Goal: Communication & Community: Answer question/provide support

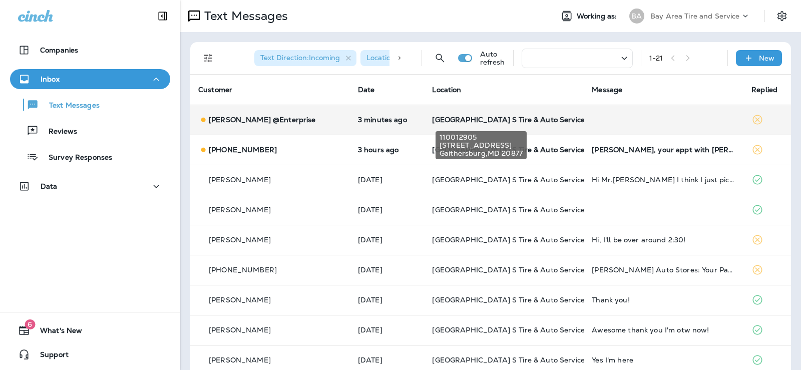
click at [454, 123] on span "[GEOGRAPHIC_DATA] S Tire & Auto Service" at bounding box center [508, 119] width 152 height 9
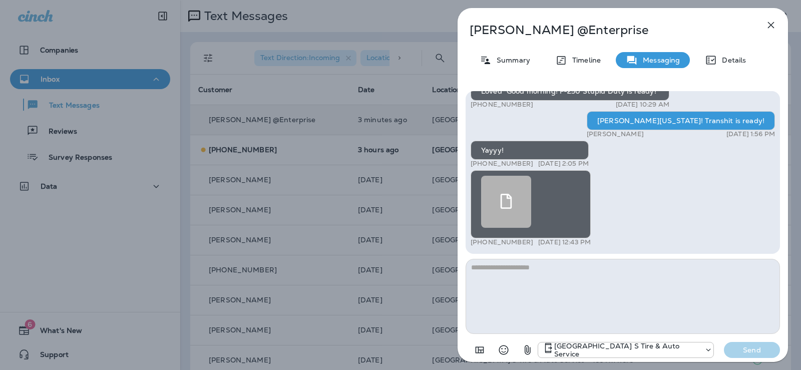
click at [501, 198] on use at bounding box center [506, 201] width 12 height 15
click at [507, 199] on icon at bounding box center [505, 201] width 15 height 15
click at [378, 15] on div "[PERSON_NAME] @Enterprise Summary Timeline Messaging Details Ford is ready! [PE…" at bounding box center [400, 185] width 801 height 370
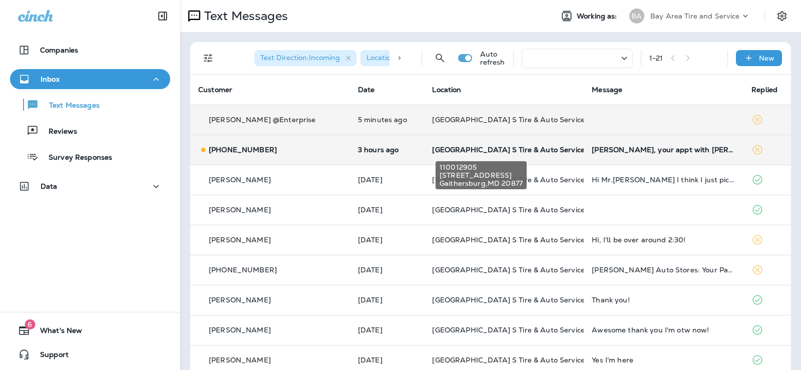
click at [544, 147] on span "[GEOGRAPHIC_DATA] S Tire & Auto Service" at bounding box center [508, 149] width 152 height 9
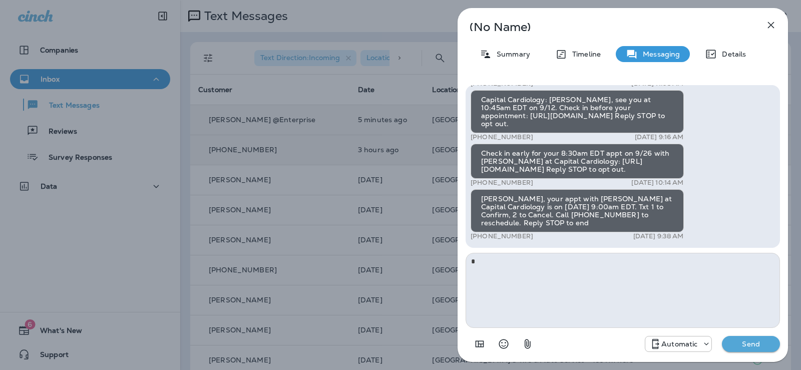
type textarea "*"
click at [706, 344] on use at bounding box center [706, 343] width 5 height 3
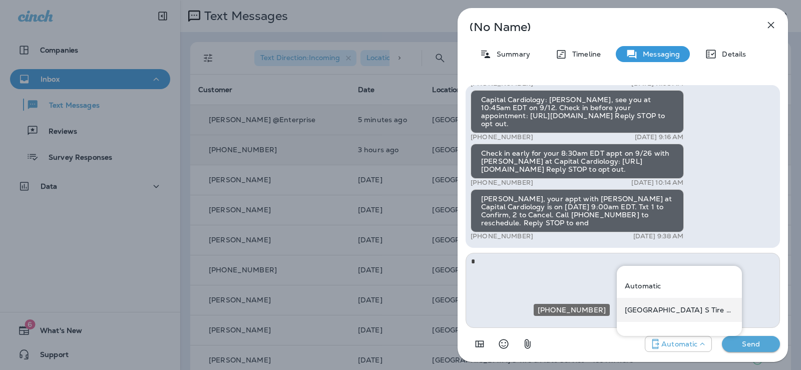
click at [654, 312] on p "[GEOGRAPHIC_DATA] S Tire & Auto Service" at bounding box center [679, 310] width 109 height 8
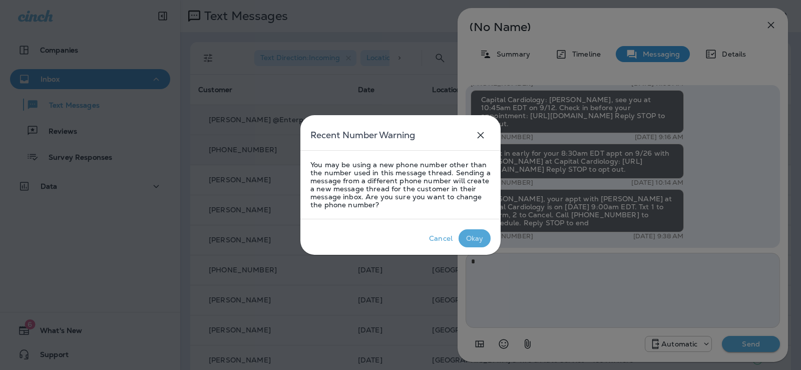
click at [479, 235] on div "Okay" at bounding box center [475, 238] width 18 height 8
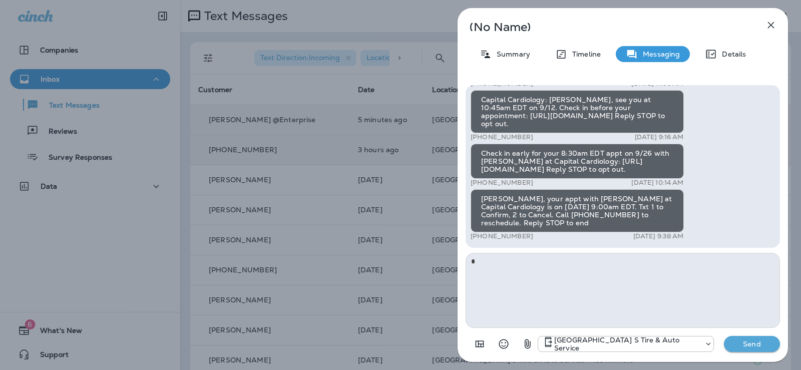
click at [749, 345] on p "Send" at bounding box center [752, 343] width 42 height 9
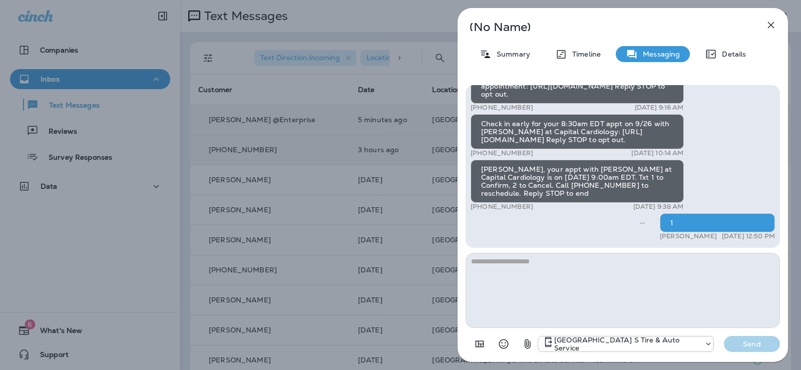
drag, startPoint x: 340, startPoint y: 113, endPoint x: 357, endPoint y: 99, distance: 22.0
click at [341, 112] on div "(No Name) Summary Timeline Messaging Details Thanks! You'll now receive Patient…" at bounding box center [400, 185] width 801 height 370
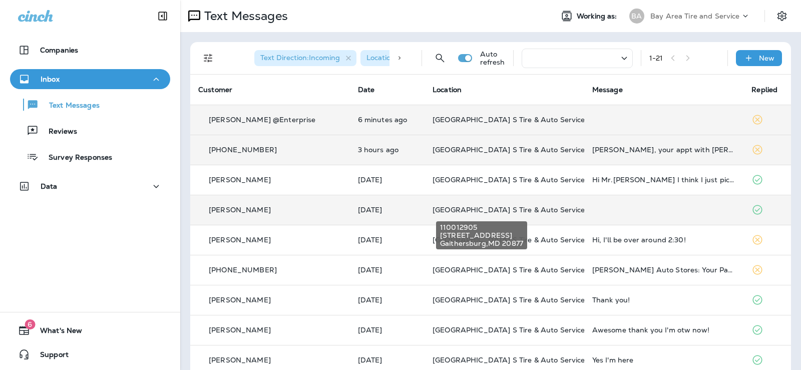
click at [506, 206] on span "[GEOGRAPHIC_DATA] S Tire & Auto Service" at bounding box center [508, 209] width 152 height 9
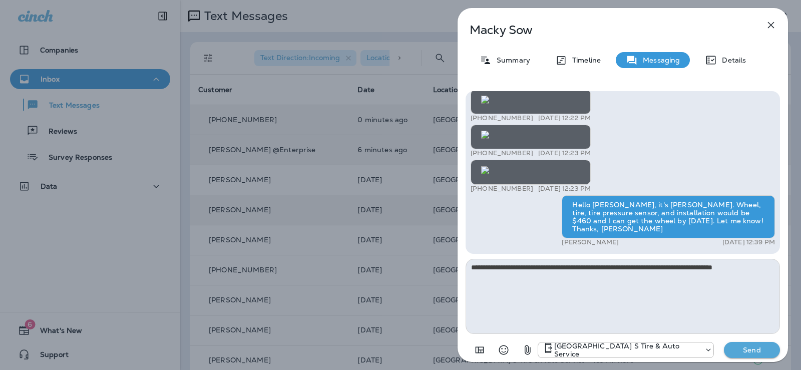
type textarea "**********"
click at [750, 352] on p "Send" at bounding box center [752, 349] width 42 height 9
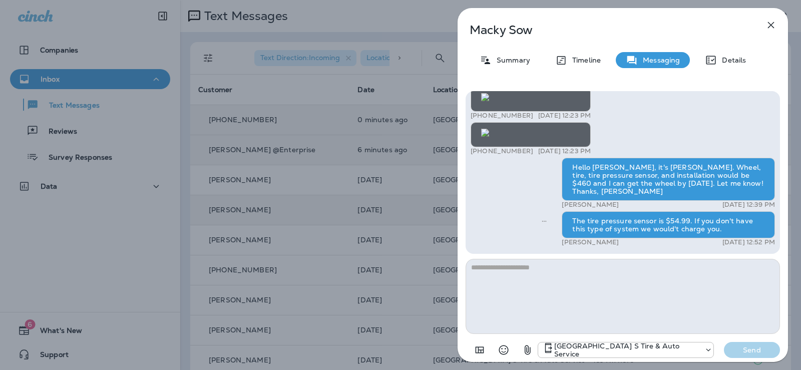
click at [367, 9] on div "[PERSON_NAME] Summary Timeline Messaging Details Thank you for stopping by BAY …" at bounding box center [400, 185] width 801 height 370
